Goal: Task Accomplishment & Management: Manage account settings

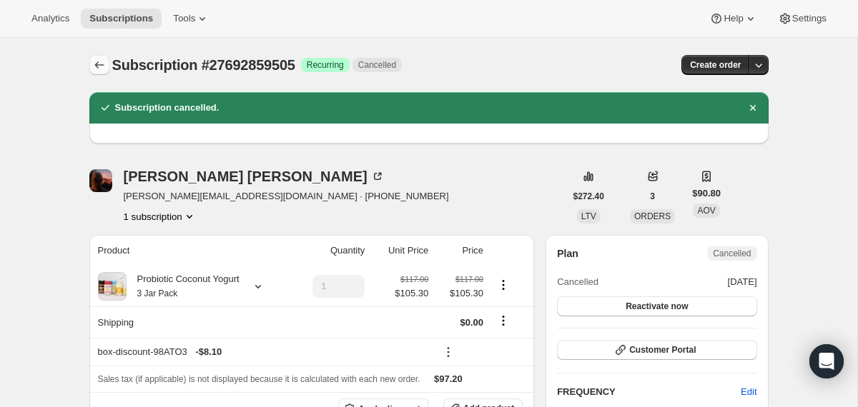
click at [96, 62] on icon "Subscriptions" at bounding box center [99, 65] width 14 height 14
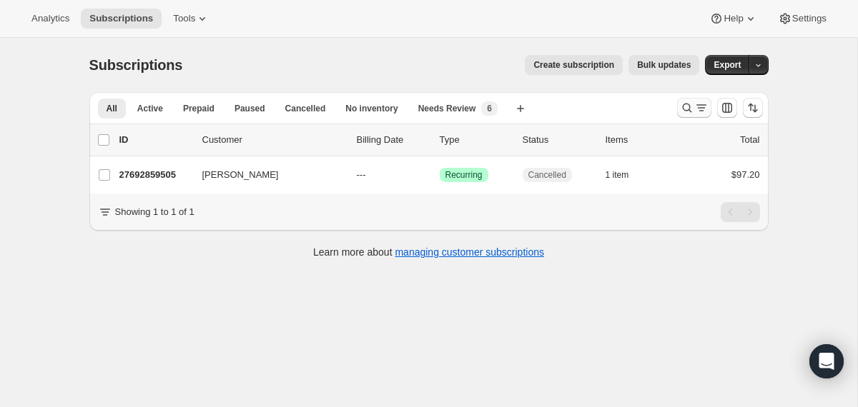
click at [681, 109] on icon "Search and filter results" at bounding box center [687, 108] width 14 height 14
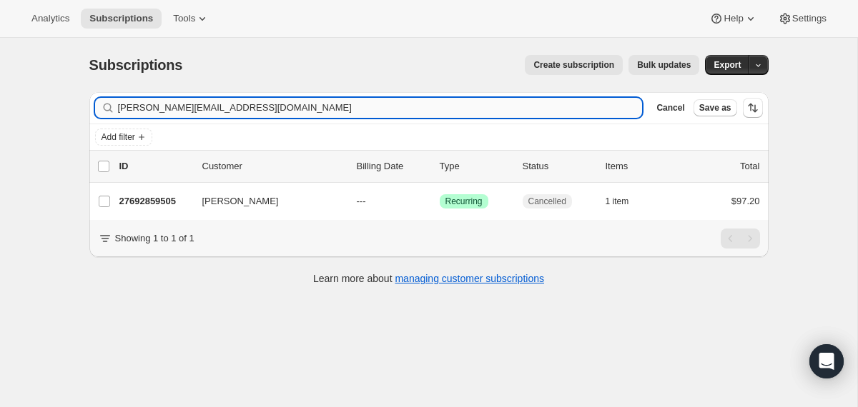
click at [476, 109] on input "[PERSON_NAME][EMAIL_ADDRESS][DOMAIN_NAME]" at bounding box center [380, 108] width 525 height 20
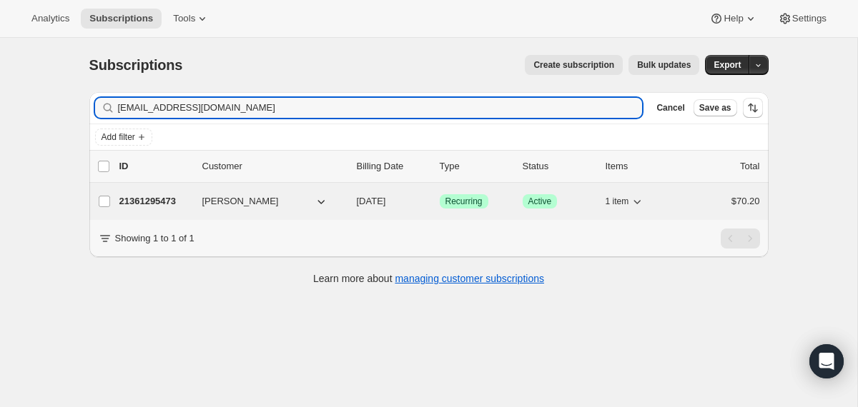
type input "[EMAIL_ADDRESS][DOMAIN_NAME]"
click at [347, 198] on div "21361295473 [PERSON_NAME] [DATE] Success Recurring Success Active 1 item $70.20" at bounding box center [439, 202] width 641 height 20
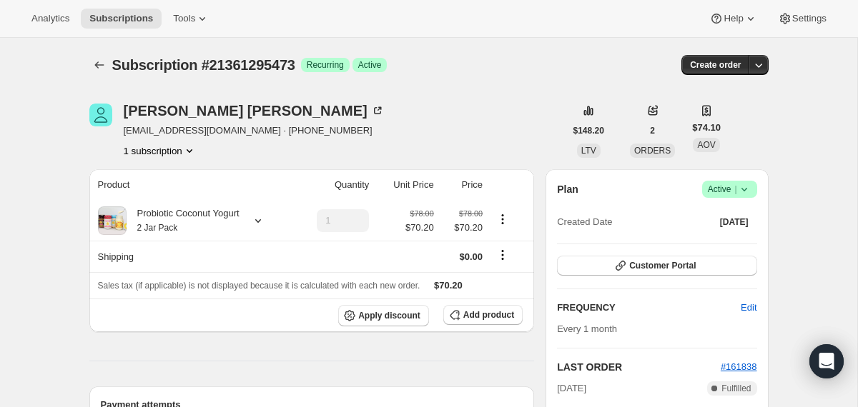
click at [744, 190] on icon at bounding box center [744, 190] width 6 height 4
click at [687, 242] on span "Cancel subscription" at bounding box center [723, 242] width 81 height 11
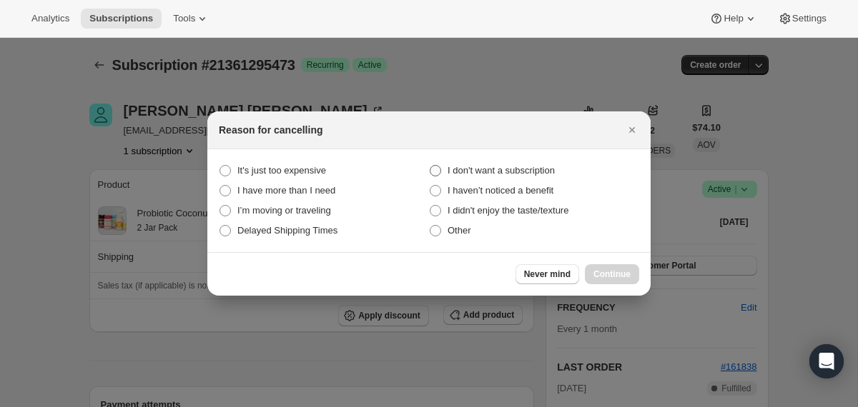
click at [512, 170] on span "I don't want a subscription" at bounding box center [501, 170] width 107 height 11
click at [430, 166] on subscription "I don't want a subscription" at bounding box center [430, 165] width 1 height 1
radio subscription "true"
click at [599, 269] on span "Continue" at bounding box center [611, 274] width 37 height 11
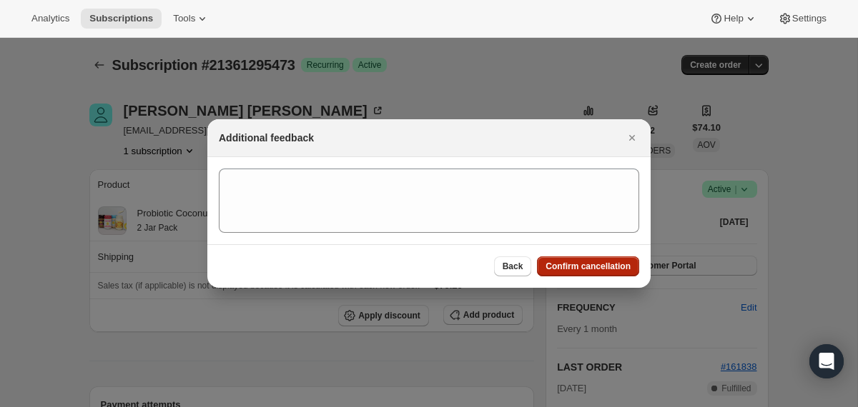
click at [599, 269] on span "Confirm cancellation" at bounding box center [587, 266] width 85 height 11
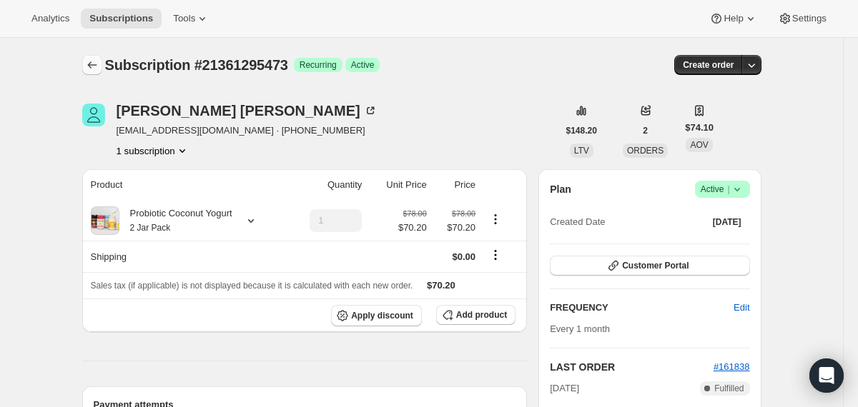
click at [86, 66] on icon "Subscriptions" at bounding box center [92, 65] width 14 height 14
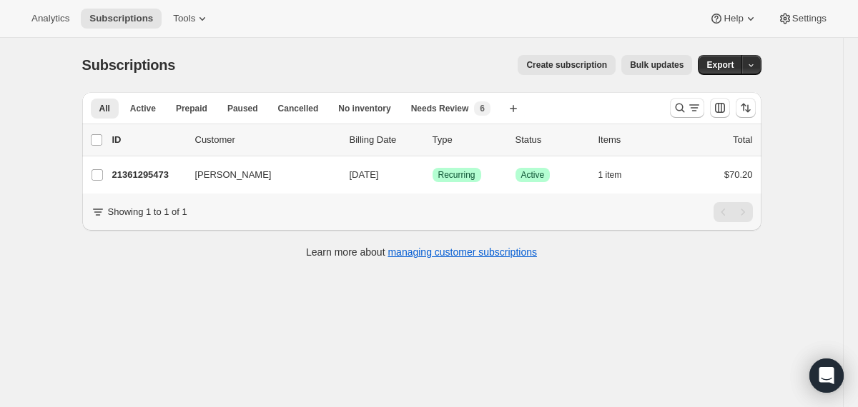
click at [666, 110] on div at bounding box center [712, 108] width 97 height 29
click at [673, 109] on icon "Search and filter results" at bounding box center [680, 108] width 14 height 14
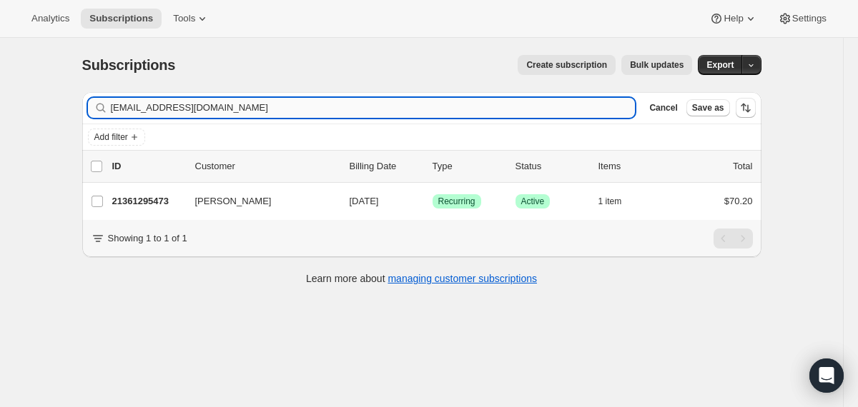
click at [555, 109] on input "[EMAIL_ADDRESS][DOMAIN_NAME]" at bounding box center [373, 108] width 525 height 20
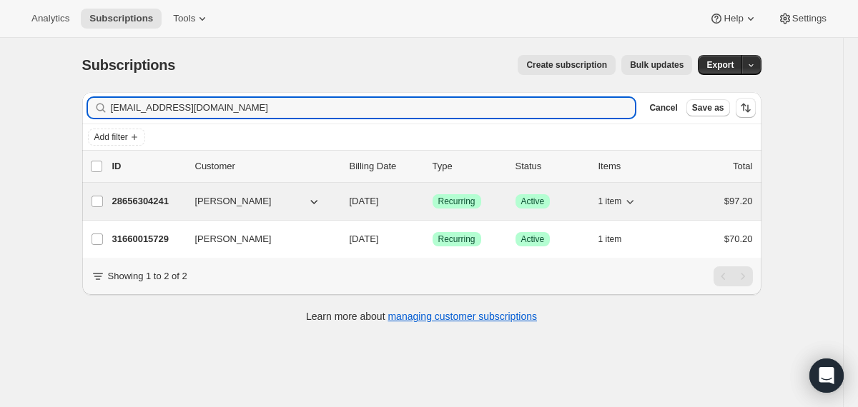
type input "taytaycheers@comcast.net"
click at [350, 197] on span "11/02/2025" at bounding box center [364, 201] width 29 height 11
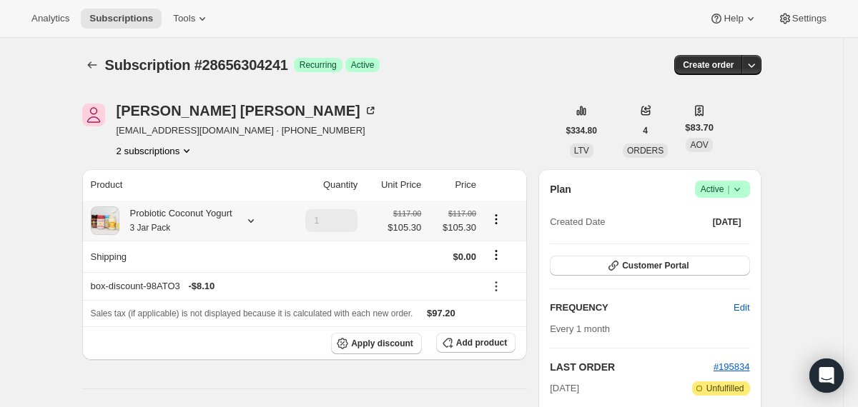
click at [255, 219] on icon at bounding box center [251, 221] width 14 height 14
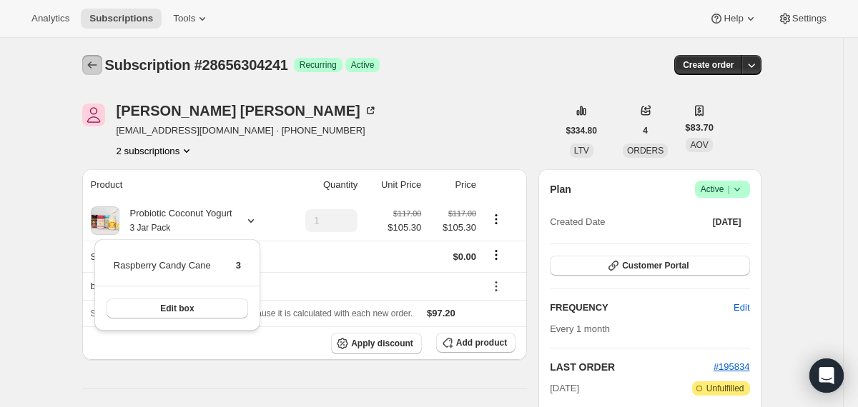
click at [94, 67] on icon "Subscriptions" at bounding box center [92, 65] width 14 height 14
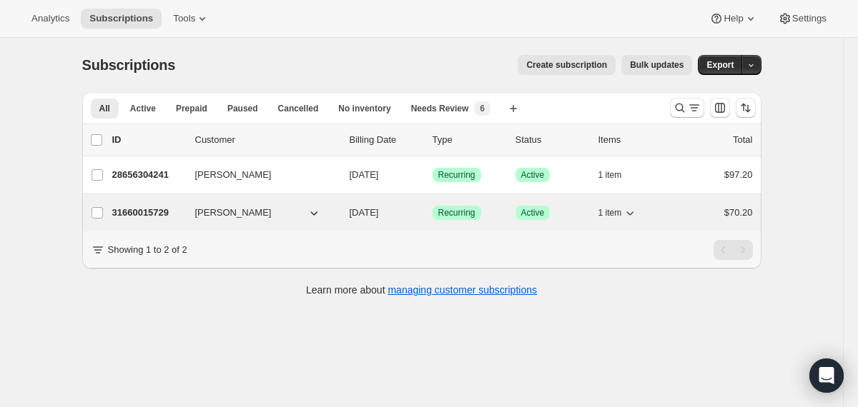
click at [338, 218] on div "31660015729 Taylor Poehlmann 11/03/2025 Success Recurring Success Active 1 item…" at bounding box center [432, 213] width 641 height 20
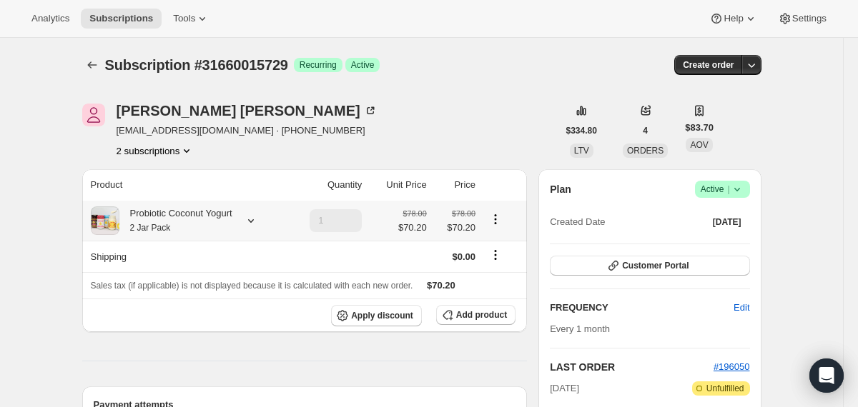
click at [230, 216] on div "Probiotic Coconut Yogurt 2 Jar Pack" at bounding box center [175, 221] width 113 height 29
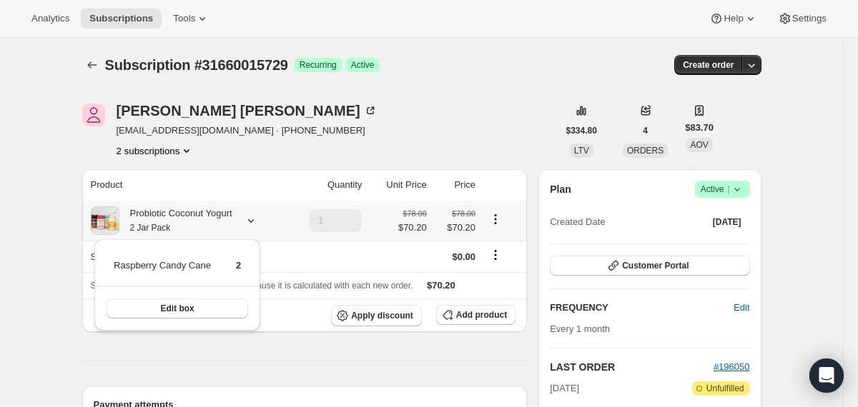
click at [230, 216] on div "Probiotic Coconut Yogurt 2 Jar Pack" at bounding box center [175, 221] width 113 height 29
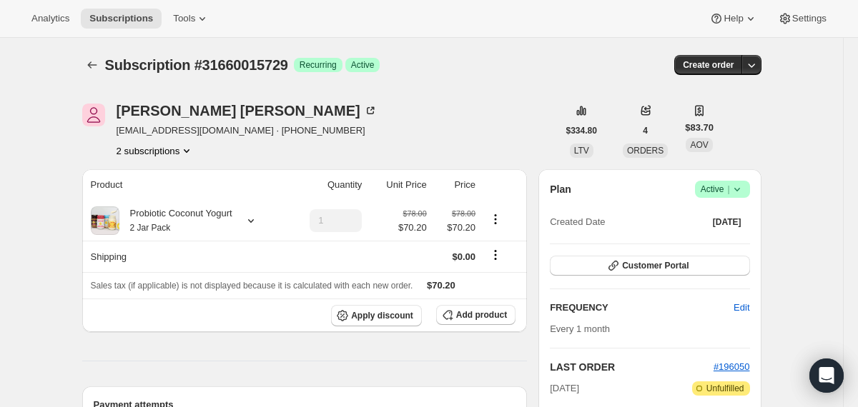
click at [736, 191] on icon at bounding box center [736, 190] width 6 height 4
click at [716, 250] on button "Cancel subscription" at bounding box center [716, 241] width 89 height 23
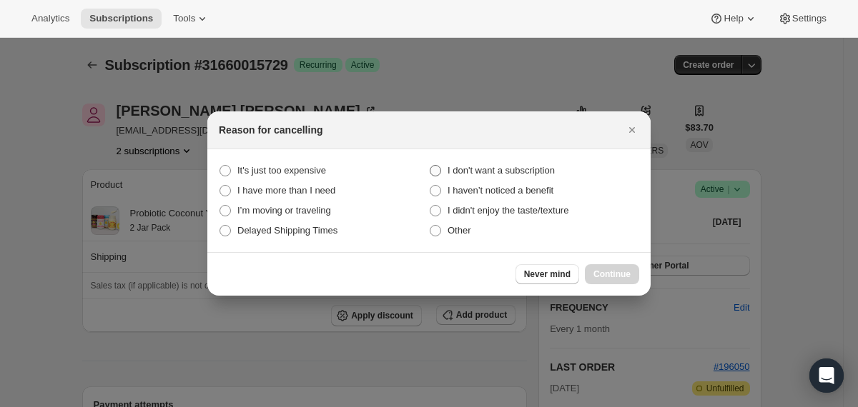
click at [555, 172] on span "I don't want a subscription" at bounding box center [501, 170] width 107 height 11
click at [430, 166] on subscription "I don't want a subscription" at bounding box center [430, 165] width 1 height 1
radio subscription "true"
click at [593, 272] on span "Continue" at bounding box center [611, 274] width 37 height 11
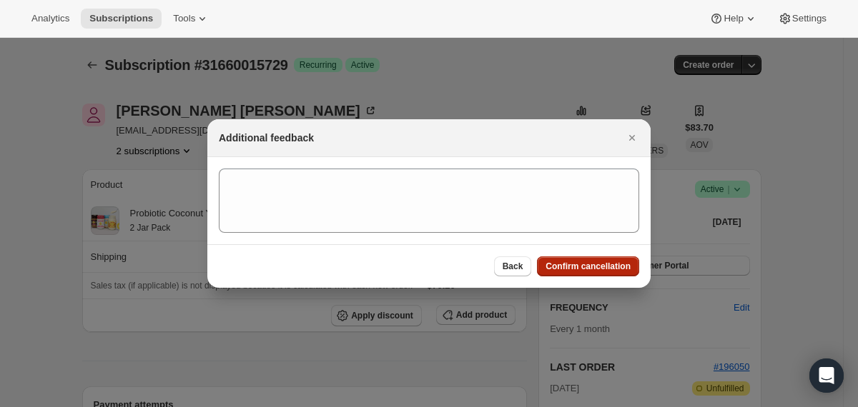
click at [593, 269] on span "Confirm cancellation" at bounding box center [587, 266] width 85 height 11
